Goal: Use online tool/utility: Utilize a website feature to perform a specific function

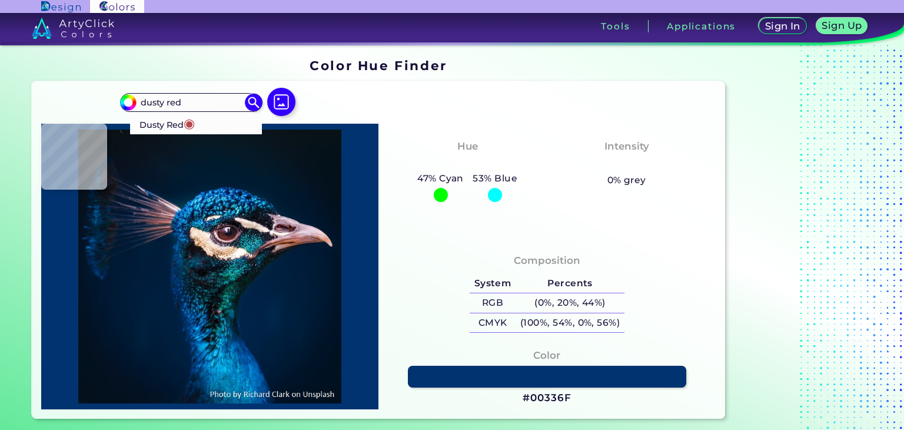
type input "dusty red"
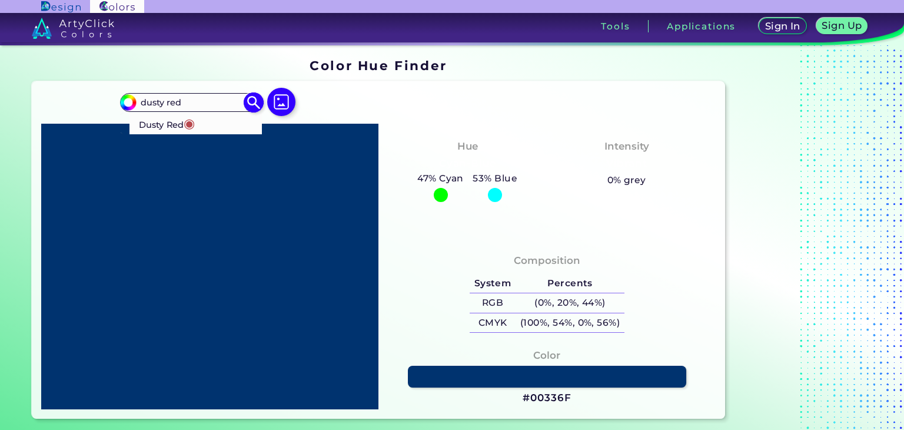
click at [174, 120] on p "Dusty Red ◉" at bounding box center [167, 123] width 56 height 22
type input "#b9484e"
type input "#B9484E"
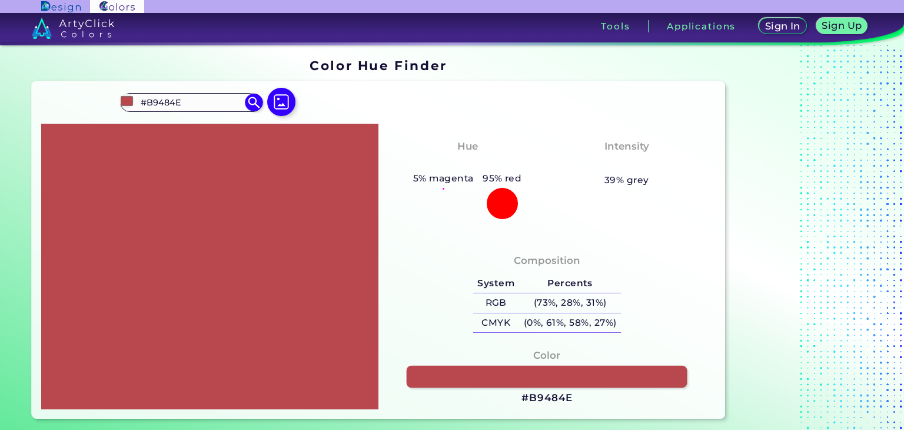
click at [552, 375] on link at bounding box center [547, 377] width 281 height 22
drag, startPoint x: 572, startPoint y: 395, endPoint x: 466, endPoint y: 399, distance: 106.1
click at [466, 399] on div "Color #B9484E" at bounding box center [547, 376] width 319 height 69
copy div "#B9484E"
click at [640, 400] on div "Color #B9484E" at bounding box center [547, 376] width 319 height 69
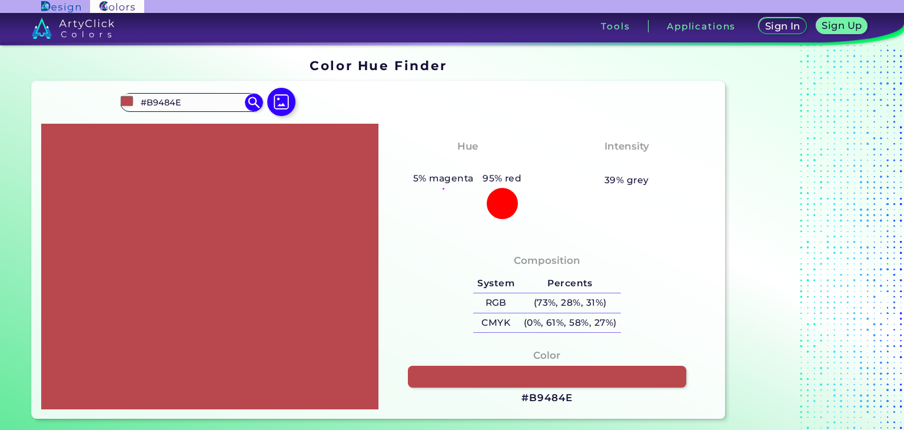
click at [552, 397] on h3 "#B9484E" at bounding box center [547, 398] width 51 height 14
click at [82, 22] on img at bounding box center [73, 28] width 83 height 21
